Goal: Task Accomplishment & Management: Manage account settings

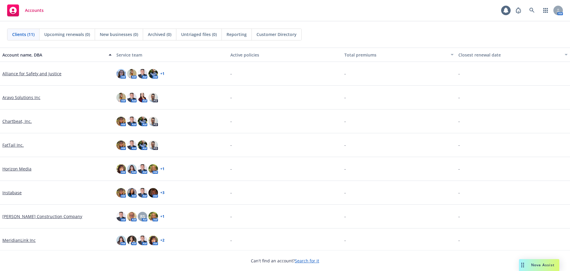
click at [11, 96] on link "Aravo Solutions Inc" at bounding box center [21, 97] width 38 height 6
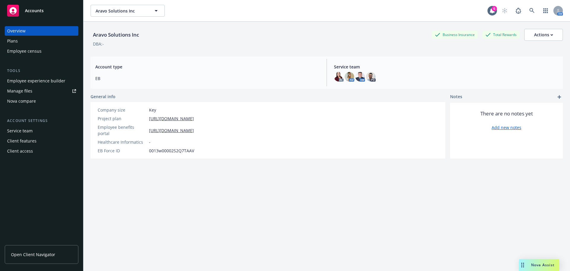
click at [29, 91] on div "Manage files" at bounding box center [19, 91] width 25 height 10
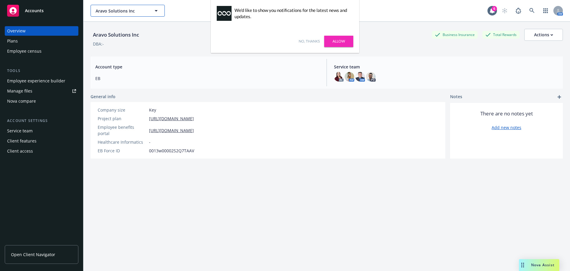
click at [141, 11] on span "Aravo Solutions Inc" at bounding box center [121, 11] width 51 height 6
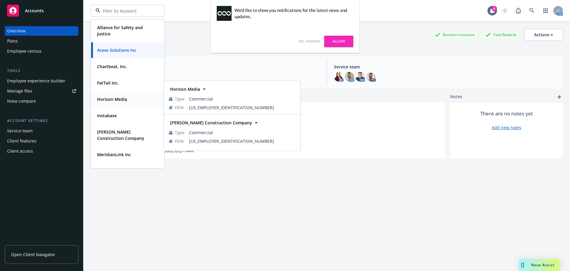
click at [121, 99] on strong "Horizon Media" at bounding box center [112, 99] width 30 height 6
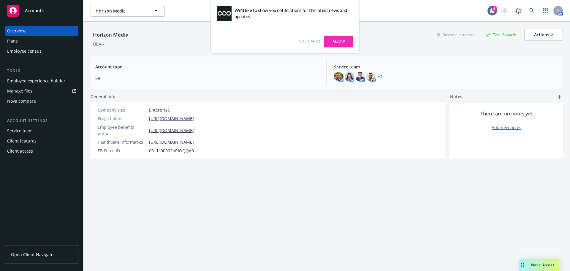
click at [37, 82] on div "Employee experience builder" at bounding box center [36, 81] width 58 height 10
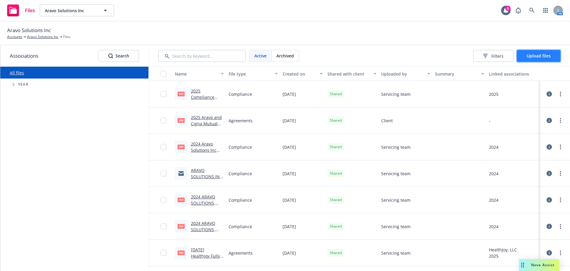
click at [530, 54] on span "Upload files" at bounding box center [539, 56] width 24 height 6
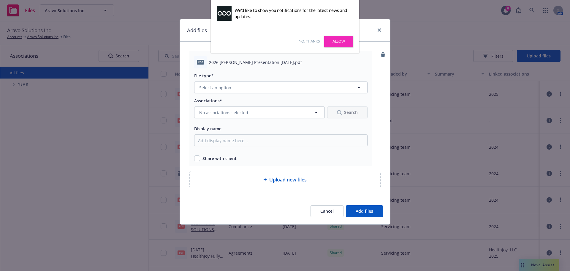
click at [344, 42] on link "Allow" at bounding box center [338, 41] width 29 height 11
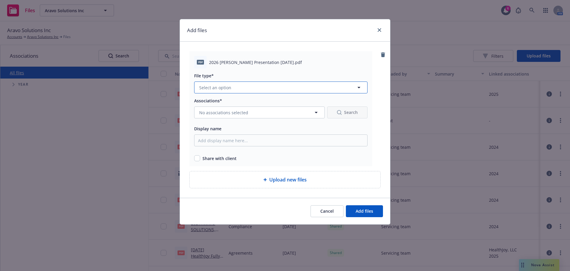
click at [252, 88] on button "Select an option" at bounding box center [280, 87] width 173 height 12
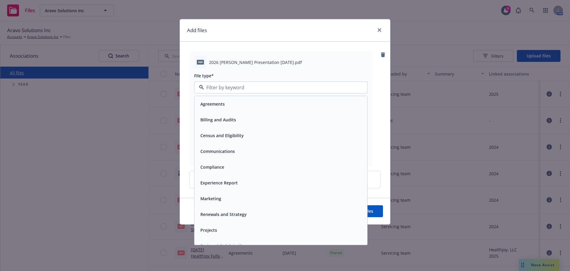
click at [243, 214] on span "Renewals and Strategy" at bounding box center [223, 214] width 46 height 6
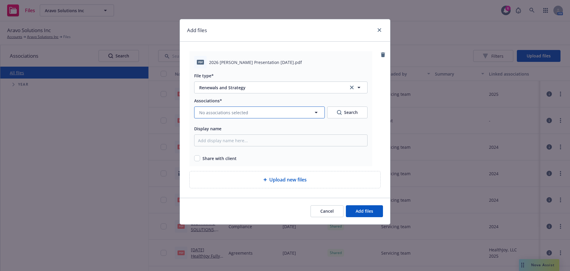
click at [237, 110] on span "No associations selected" at bounding box center [223, 112] width 49 height 6
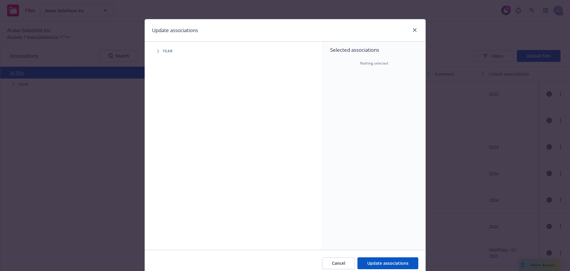
click at [154, 53] on span "Tree Example" at bounding box center [158, 51] width 10 height 10
click at [172, 143] on input "Tree Example" at bounding box center [173, 146] width 6 height 6
checkbox input "true"
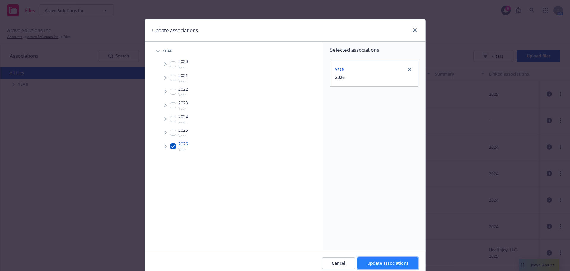
click at [389, 259] on button "Update associations" at bounding box center [388, 263] width 61 height 12
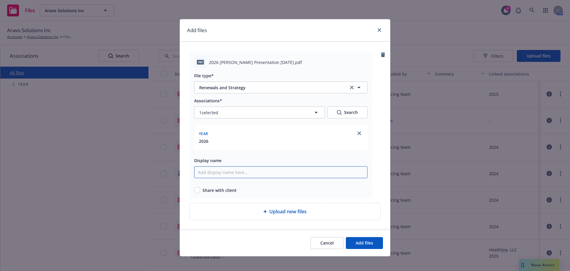
click at [286, 175] on input "Display name" at bounding box center [280, 172] width 173 height 12
type input "2026 Aravo Renewal Meeting 10.01.2025"
drag, startPoint x: 197, startPoint y: 189, endPoint x: 201, endPoint y: 190, distance: 4.8
click at [197, 189] on input "checkbox" at bounding box center [197, 190] width 6 height 6
checkbox input "true"
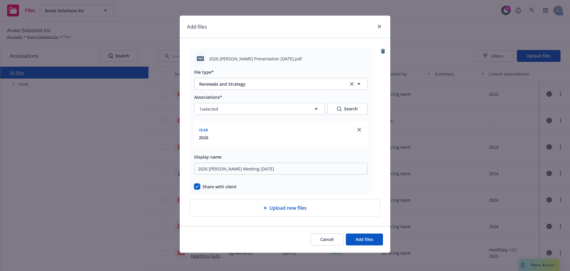
scroll to position [4, 0]
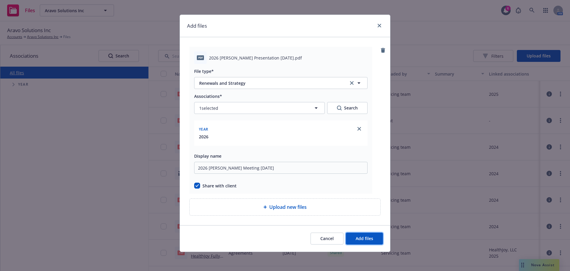
drag, startPoint x: 372, startPoint y: 239, endPoint x: 250, endPoint y: 181, distance: 135.1
click at [247, 185] on div "Add files pdf 2026 Aravo Renewal Presentation 10.01.2025.pdf File type* Renewal…" at bounding box center [285, 133] width 211 height 237
click at [242, 168] on input "2026 Aravo Renewal Meeting 10.01.2025" at bounding box center [280, 168] width 173 height 12
type input "2026 Aravo Renewal Presentation 10.01.2025"
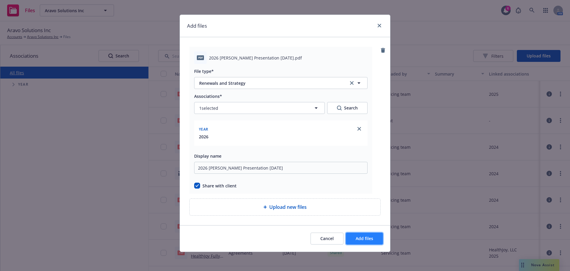
click at [366, 238] on span "Add files" at bounding box center [365, 238] width 18 height 6
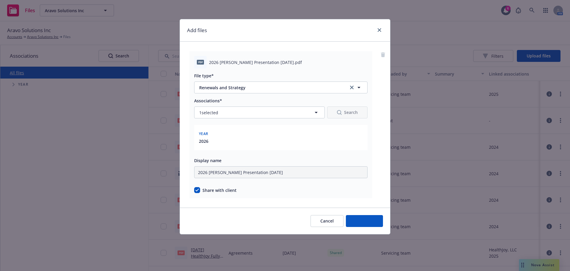
scroll to position [0, 0]
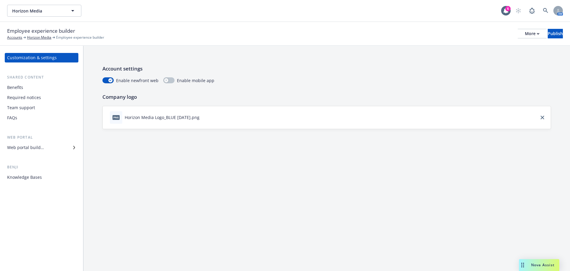
click at [28, 88] on div "Benefits" at bounding box center [41, 88] width 69 height 10
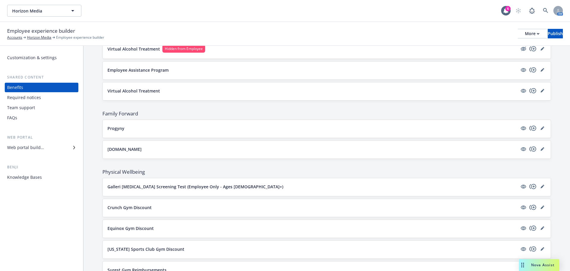
scroll to position [802, 0]
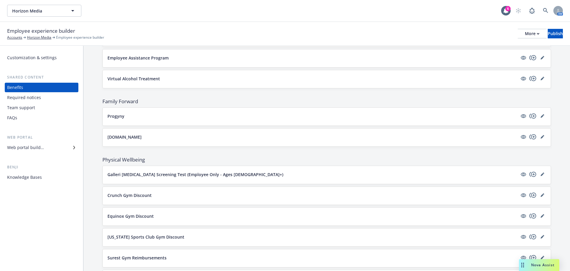
click at [277, 137] on button "Care.com" at bounding box center [312, 137] width 410 height 6
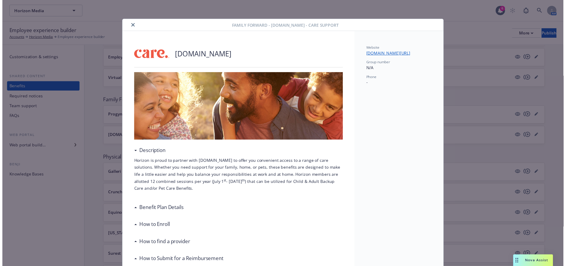
scroll to position [18, 0]
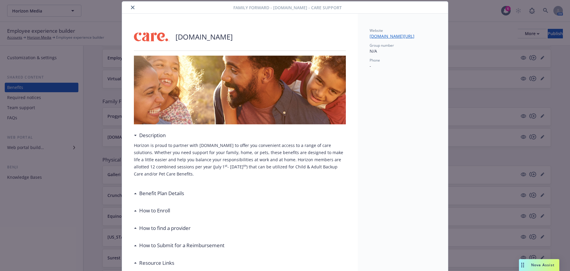
drag, startPoint x: 130, startPoint y: 6, endPoint x: 139, endPoint y: 8, distance: 9.4
click at [131, 6] on icon "close" at bounding box center [133, 8] width 4 height 4
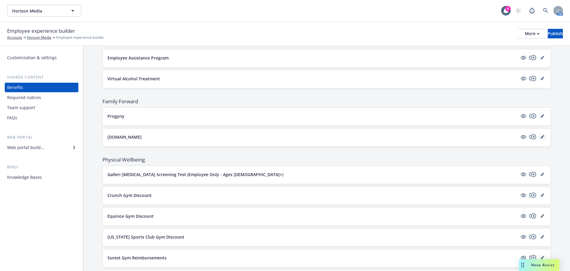
click at [541, 137] on icon "editPencil" at bounding box center [543, 137] width 4 height 4
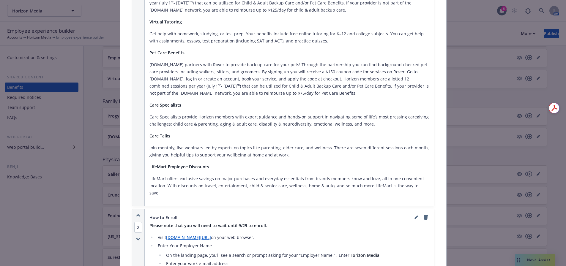
scroll to position [416, 0]
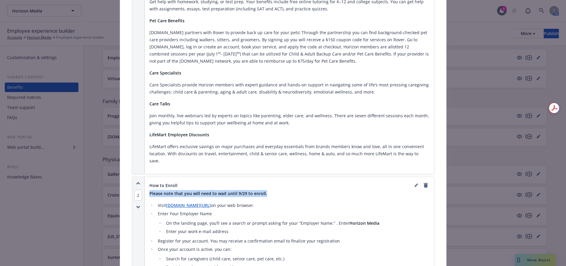
drag, startPoint x: 272, startPoint y: 172, endPoint x: 146, endPoint y: 171, distance: 126.5
click at [146, 177] on div "How to Enroll Please note that you will need to wait until 9/29 to enroll. Visi…" at bounding box center [289, 233] width 289 height 112
click at [414, 184] on icon "editPencil" at bounding box center [416, 186] width 4 height 4
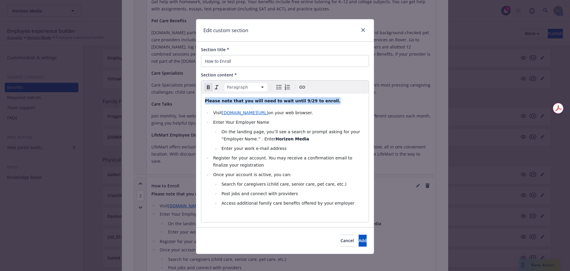
drag, startPoint x: 322, startPoint y: 99, endPoint x: 185, endPoint y: 99, distance: 137.8
click at [185, 99] on div "Edit custom section Section title * How to Enroll Section content * Paragraph P…" at bounding box center [285, 135] width 570 height 271
select select
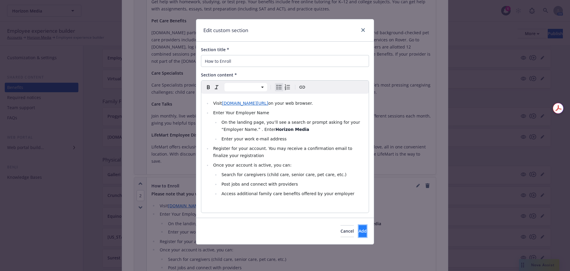
click at [359, 234] on button "Add" at bounding box center [363, 231] width 8 height 12
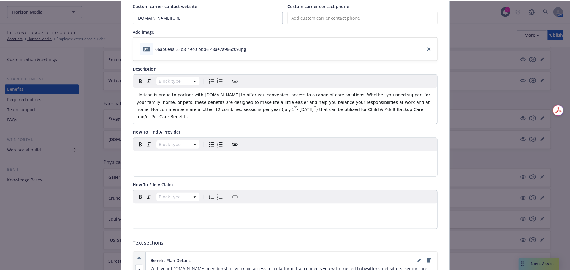
scroll to position [0, 0]
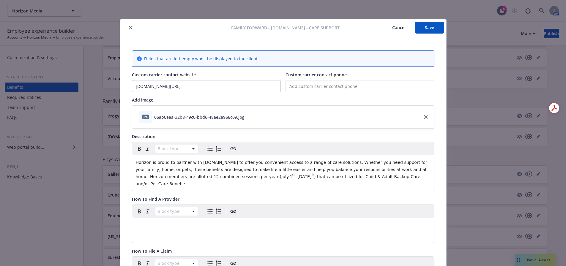
click at [423, 29] on button "Save" at bounding box center [429, 28] width 29 height 12
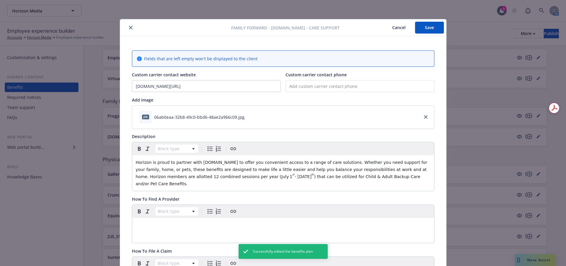
click at [551, 34] on div "Family Forward - Care.com - Care Support Cancel Save Fields that are left empty…" at bounding box center [283, 133] width 566 height 266
click at [124, 26] on div at bounding box center [176, 27] width 109 height 7
click at [127, 26] on button "close" at bounding box center [130, 27] width 7 height 7
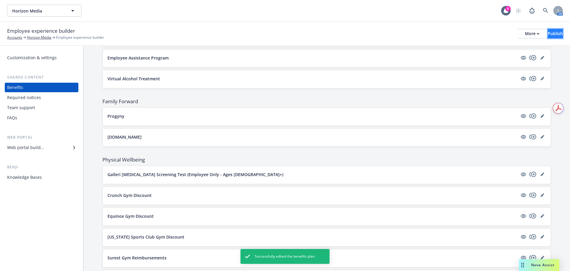
click at [548, 33] on div "Publish" at bounding box center [555, 33] width 15 height 9
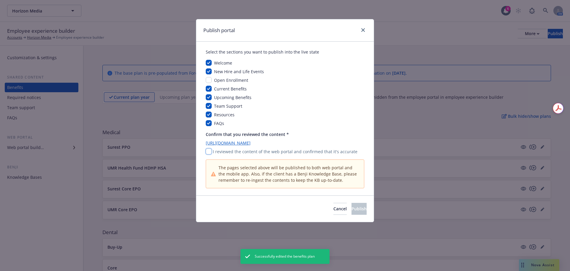
click at [210, 151] on input "checkbox" at bounding box center [209, 151] width 6 height 6
checkbox input "true"
click at [352, 210] on span "Publish" at bounding box center [359, 208] width 15 height 6
